Goal: Check status: Check status

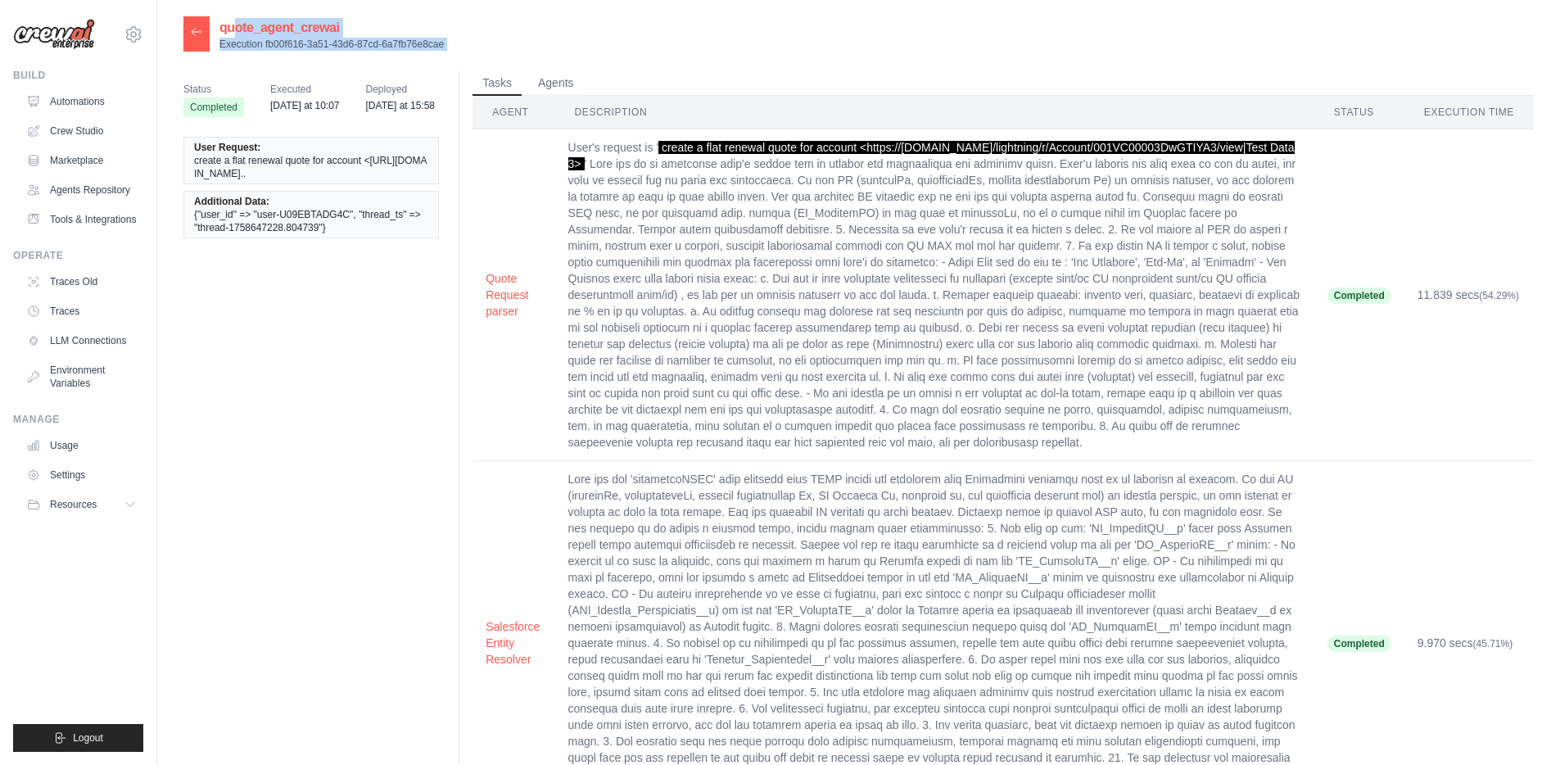
click at [192, 38] on icon at bounding box center [196, 31] width 13 height 13
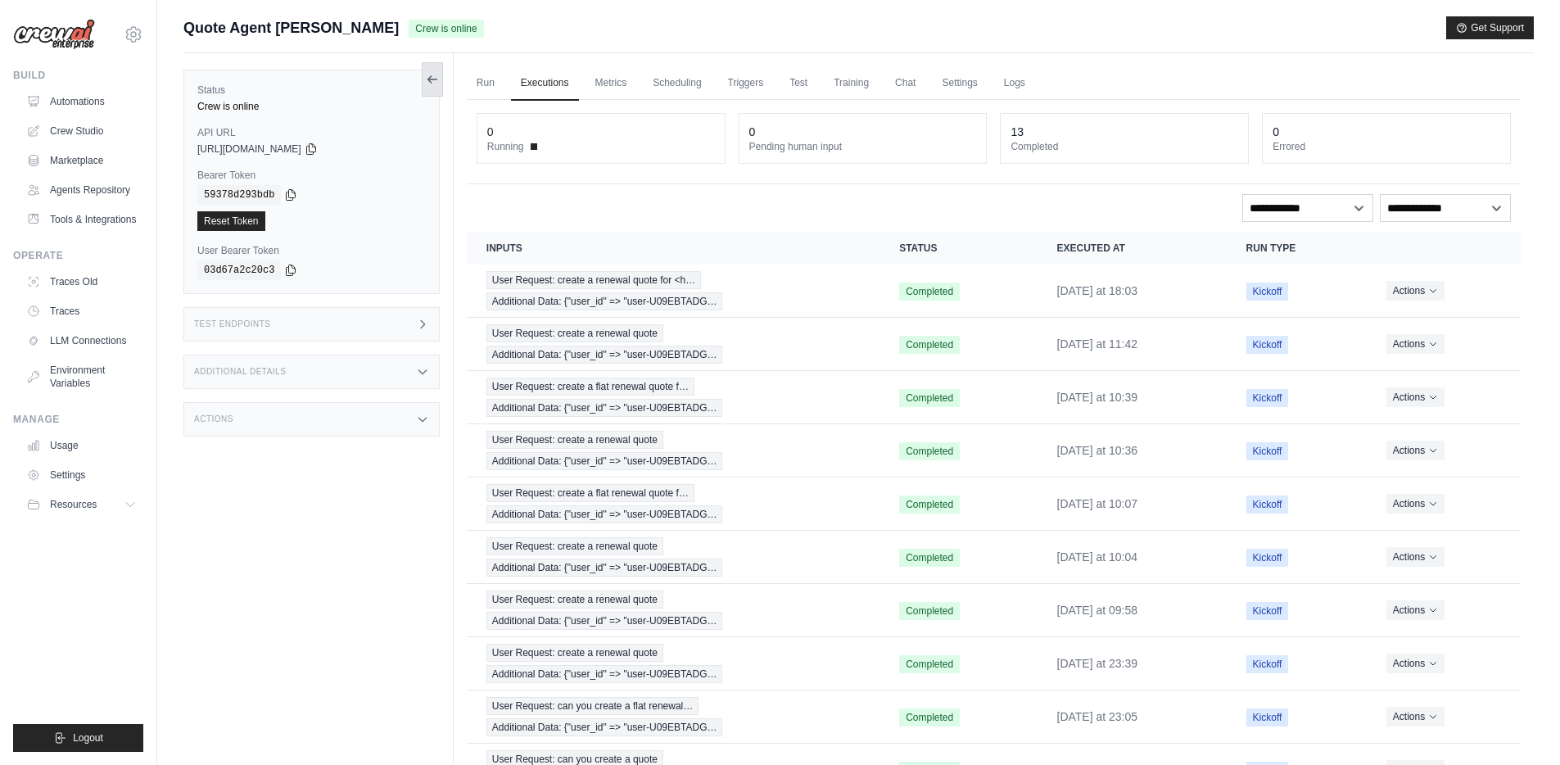
click at [436, 79] on icon at bounding box center [431, 79] width 9 height 0
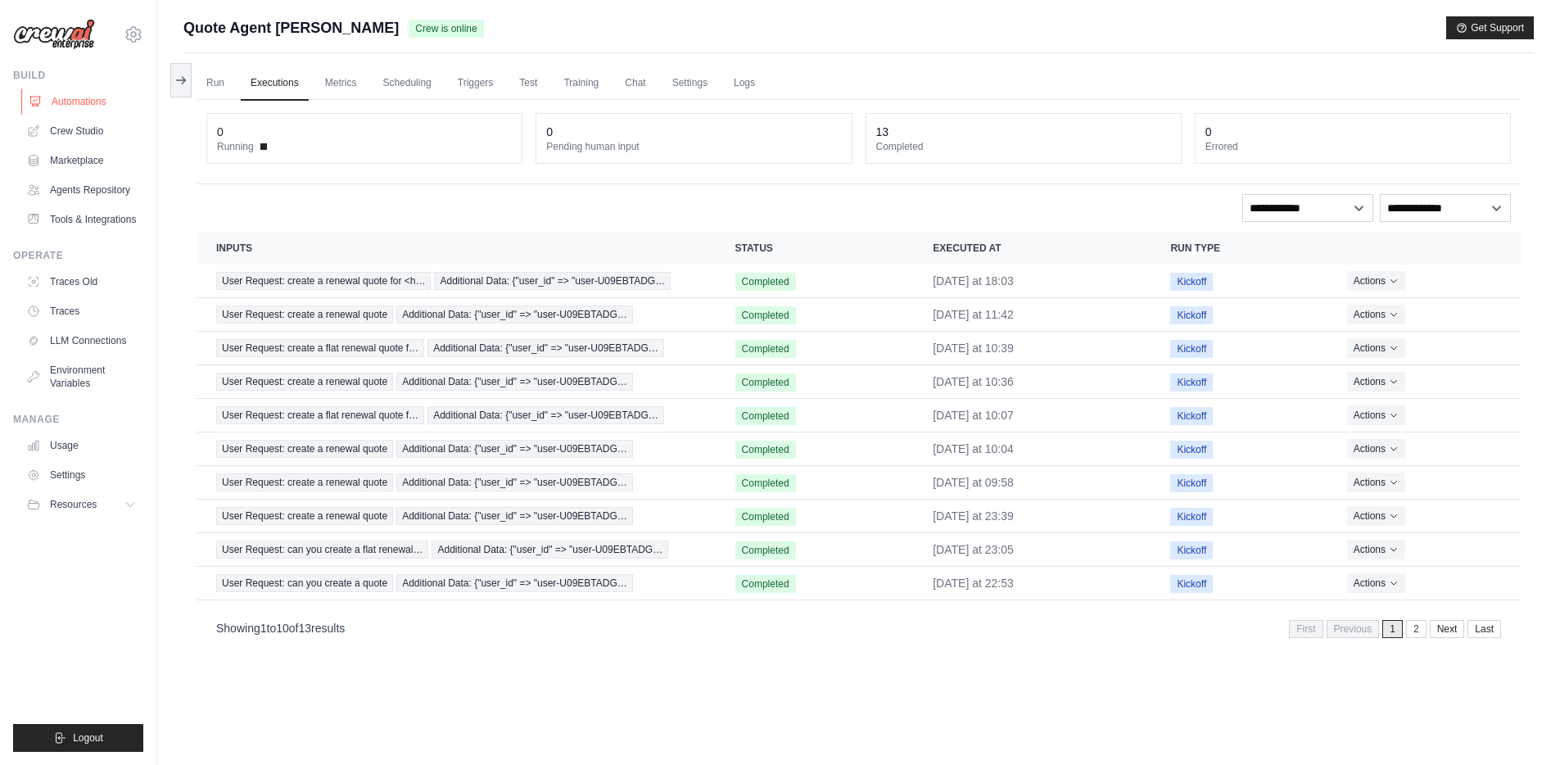
click at [70, 103] on link "Automations" at bounding box center [83, 101] width 124 height 26
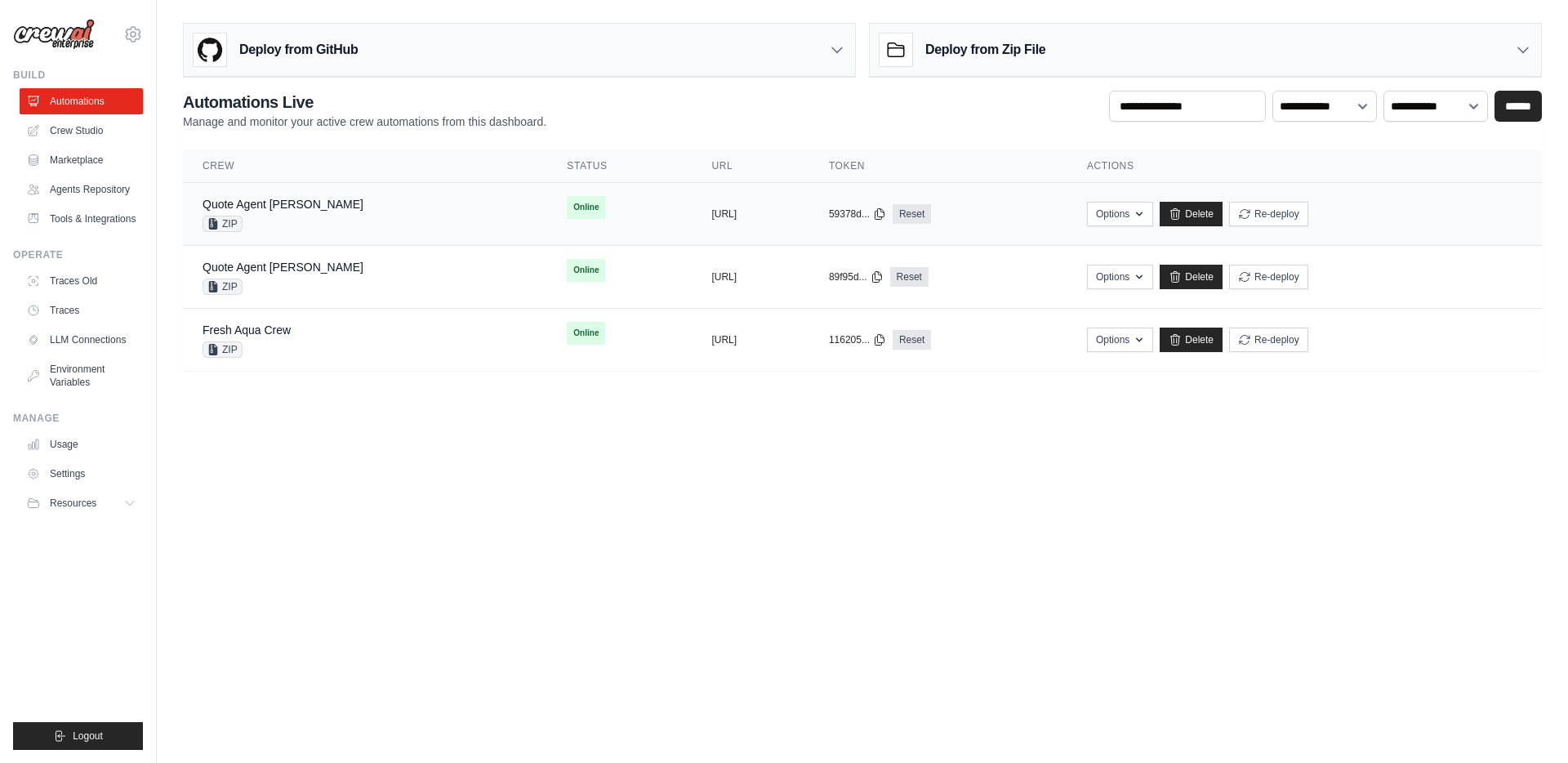
click at [307, 205] on div "Quote Agent Crewai ZIP" at bounding box center [365, 214] width 325 height 36
